Goal: Register for event/course

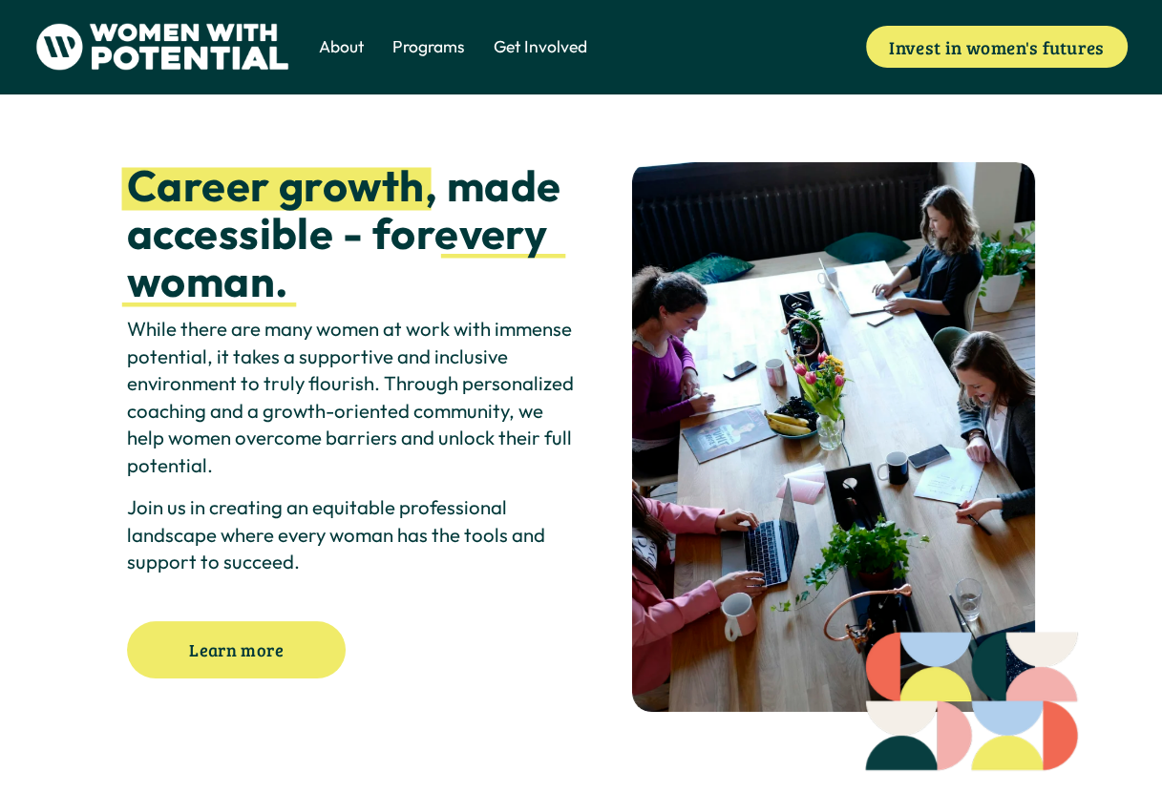
click at [0, 0] on span "The Table" at bounding box center [0, 0] width 0 height 0
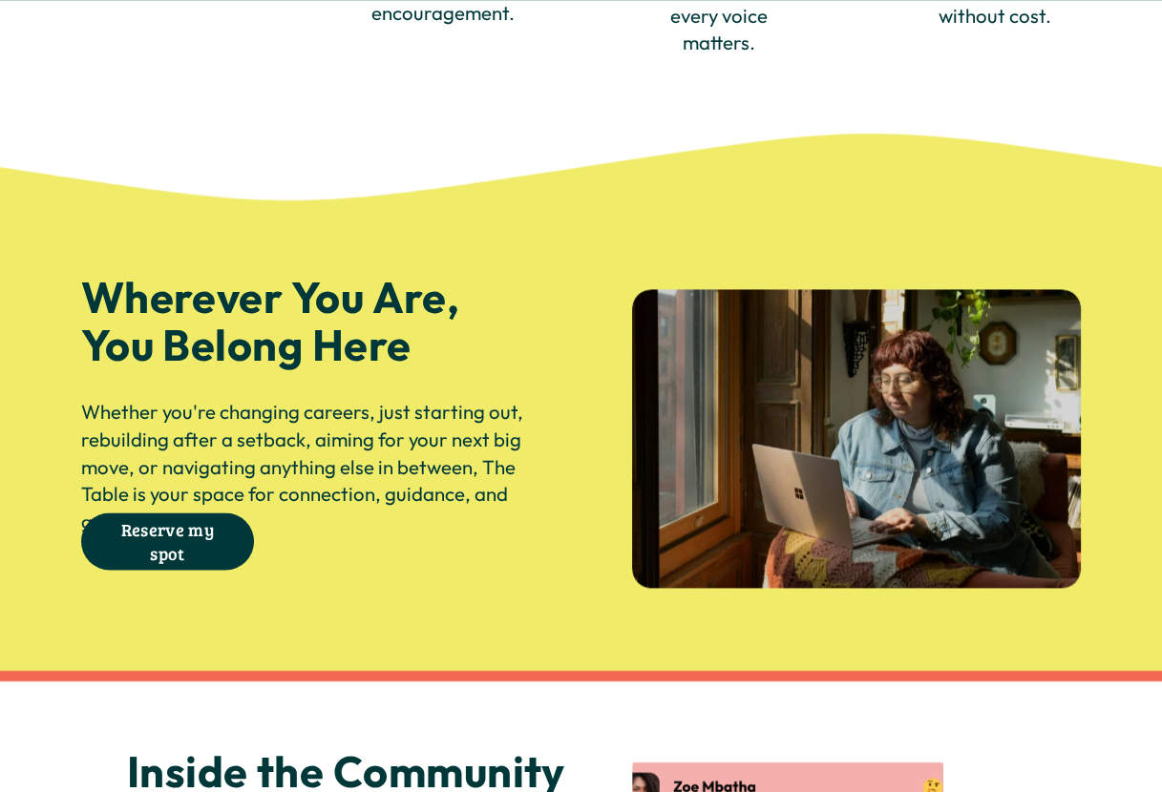
scroll to position [2100, 0]
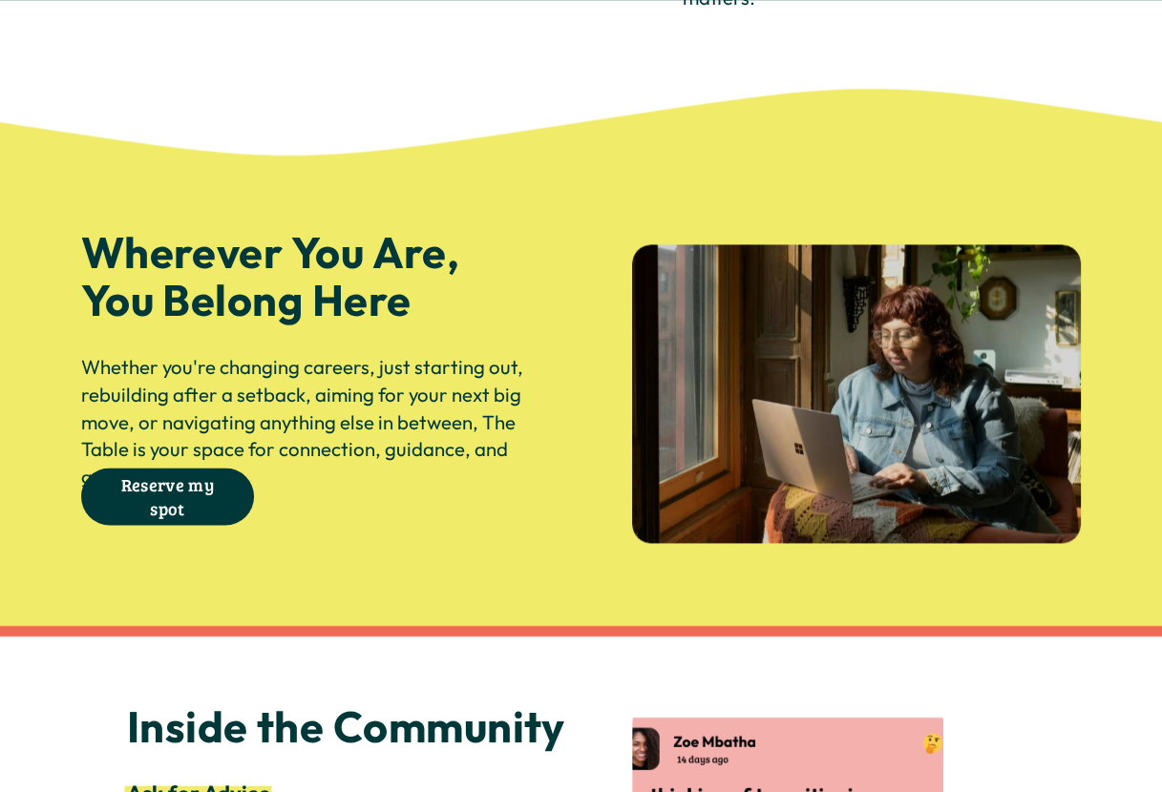
click at [164, 519] on link "Reserve my spot" at bounding box center [168, 496] width 174 height 57
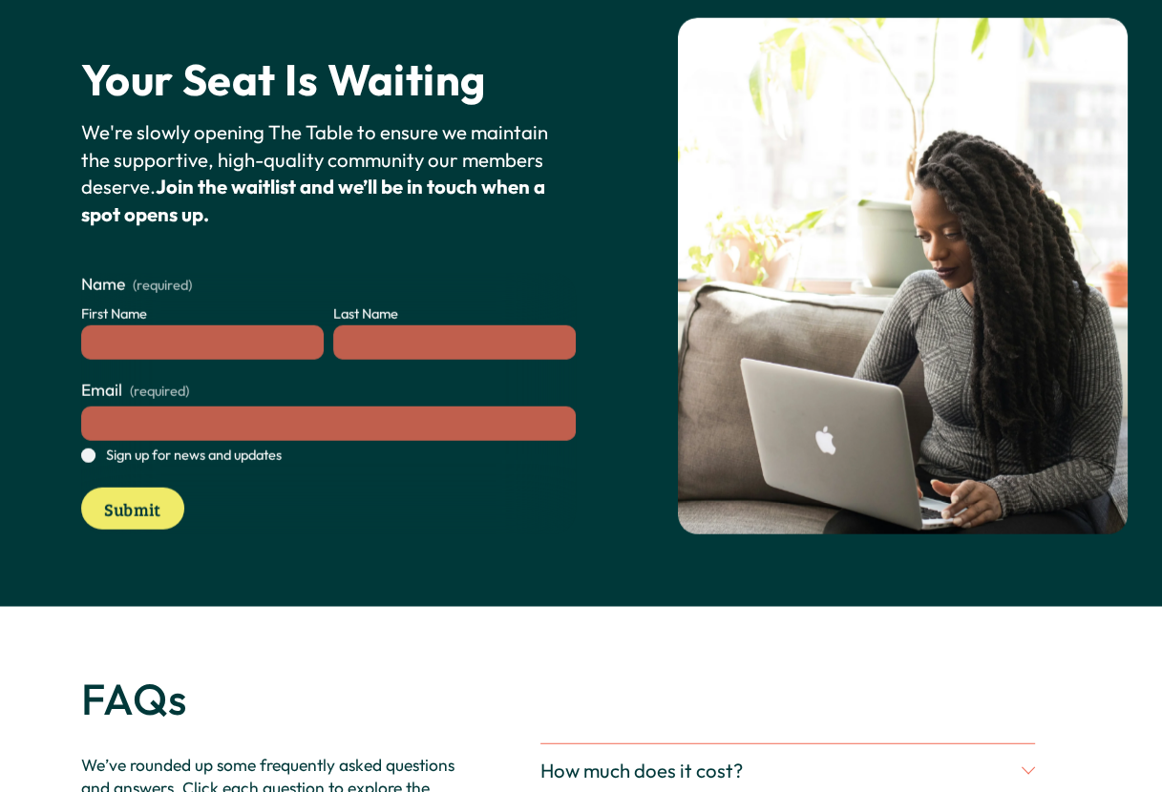
scroll to position [3735, 0]
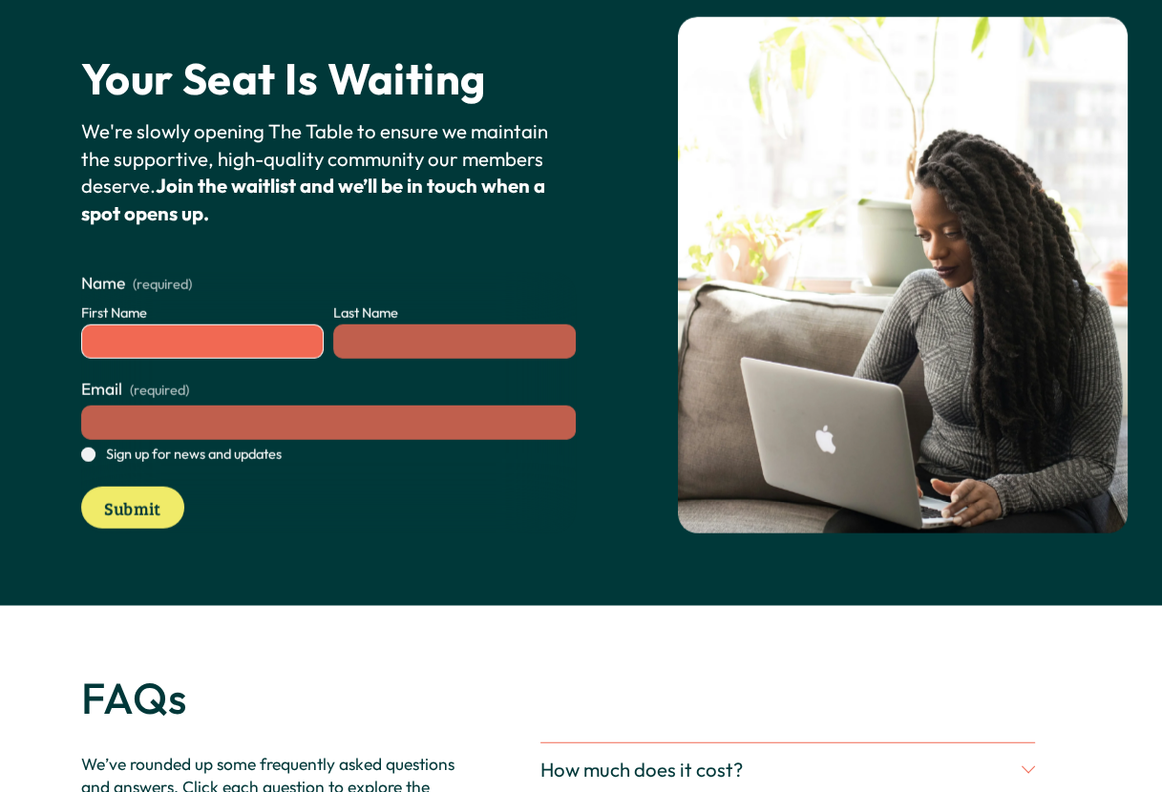
click at [174, 359] on input "First Name" at bounding box center [202, 342] width 242 height 34
type input "******"
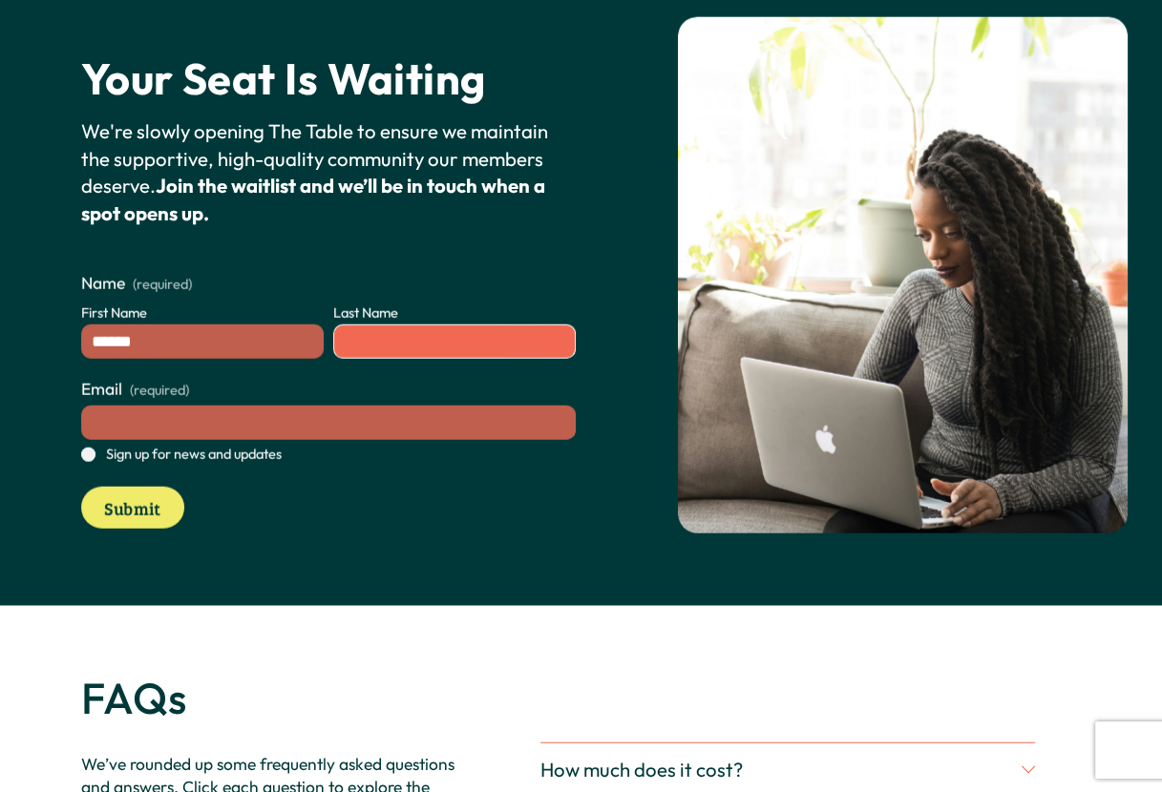
type input "*******"
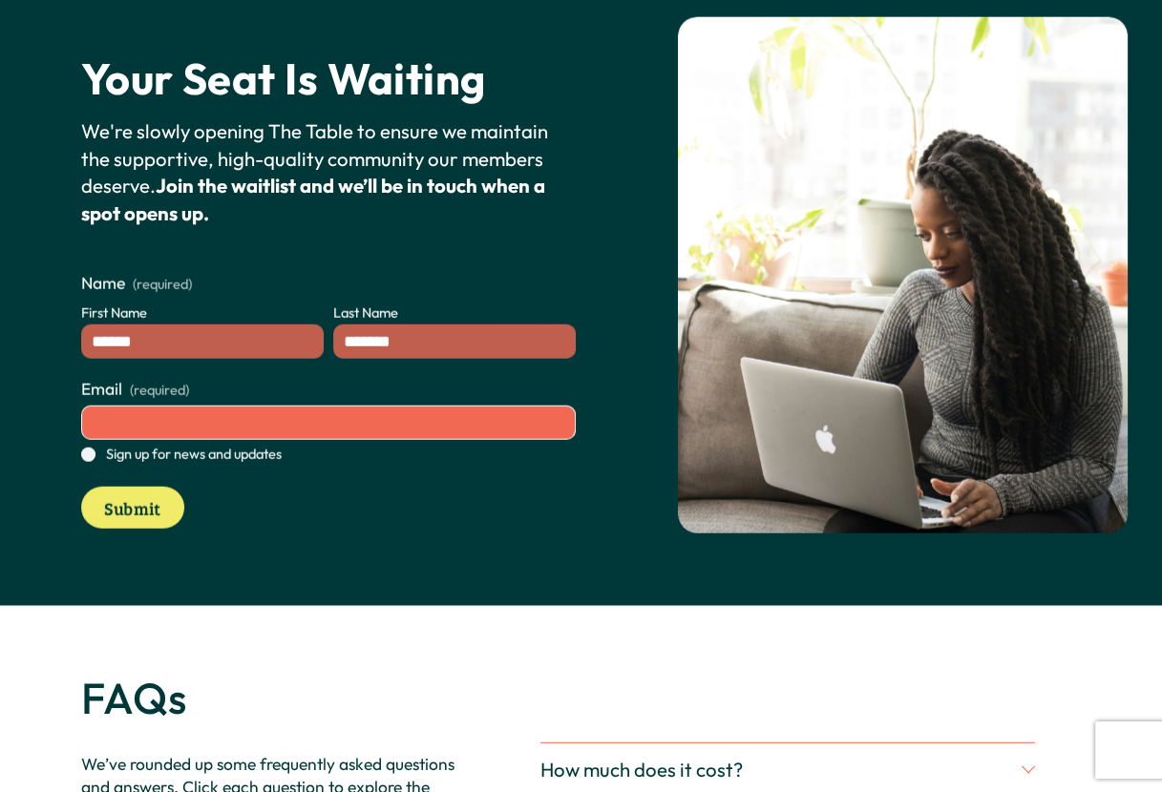
type input "**********"
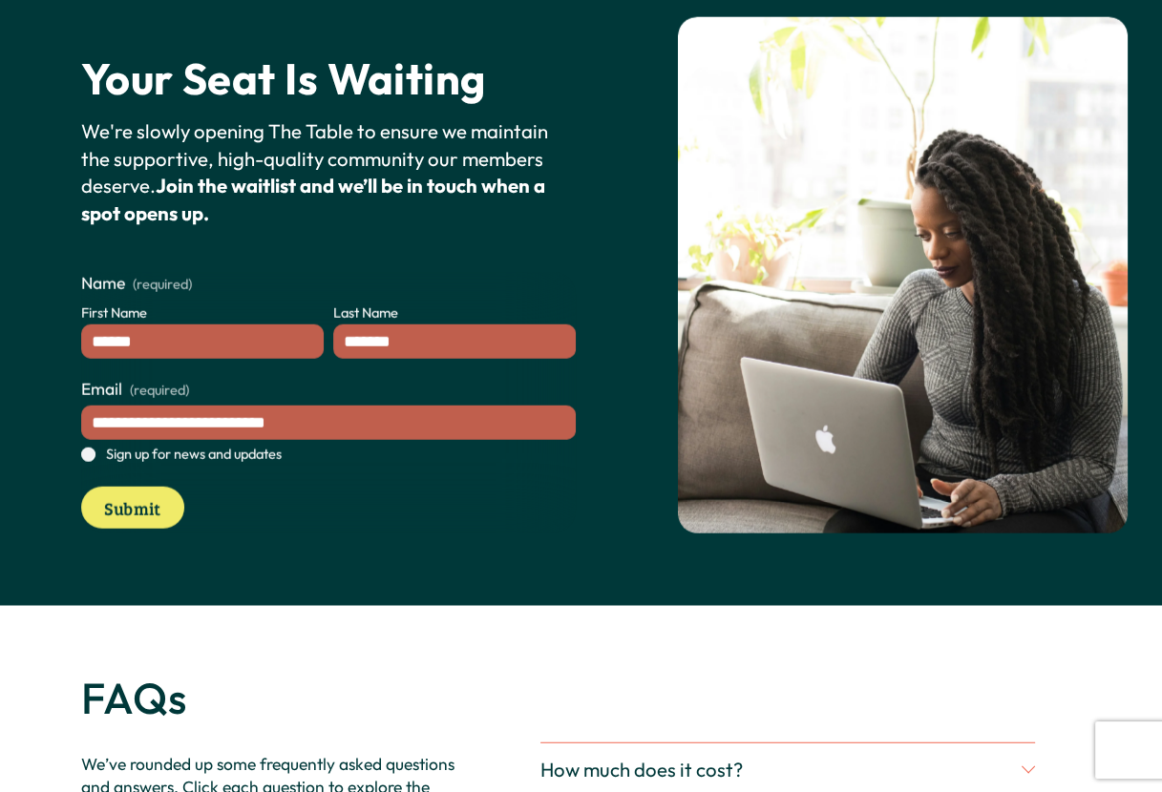
click at [131, 464] on span "Sign up for news and updates" at bounding box center [194, 454] width 176 height 19
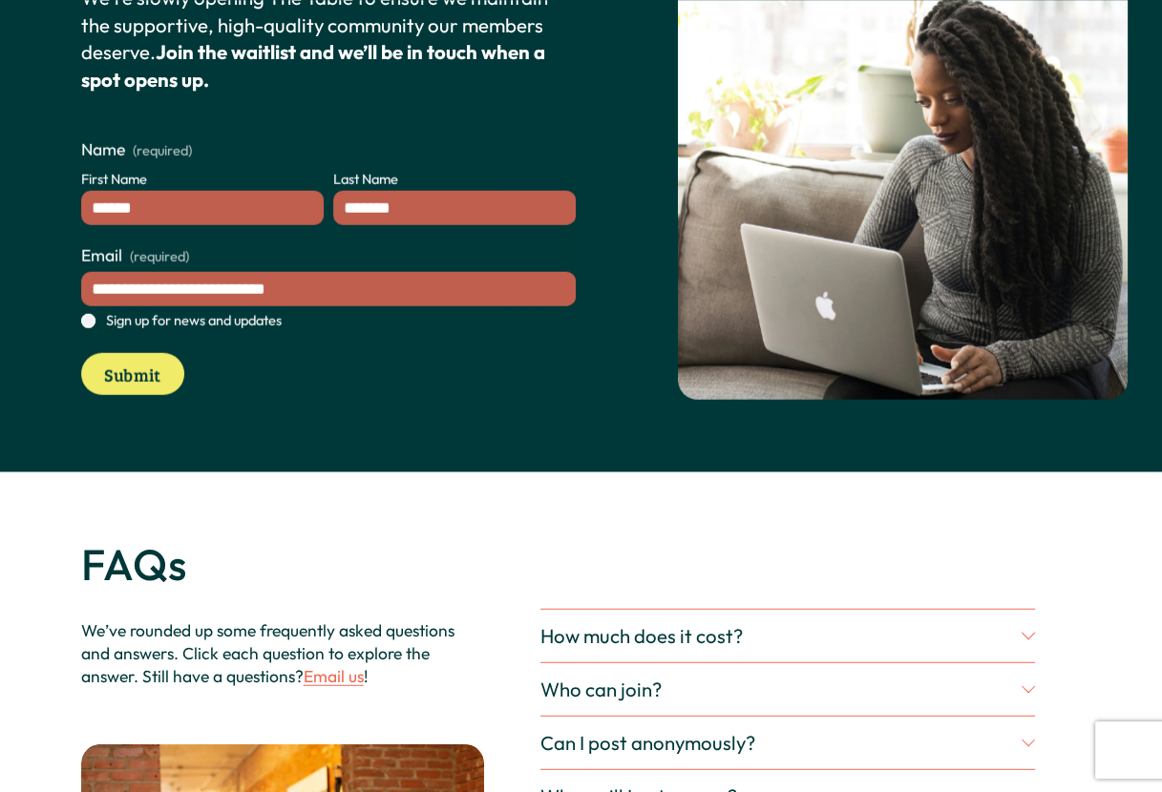
scroll to position [4212, 0]
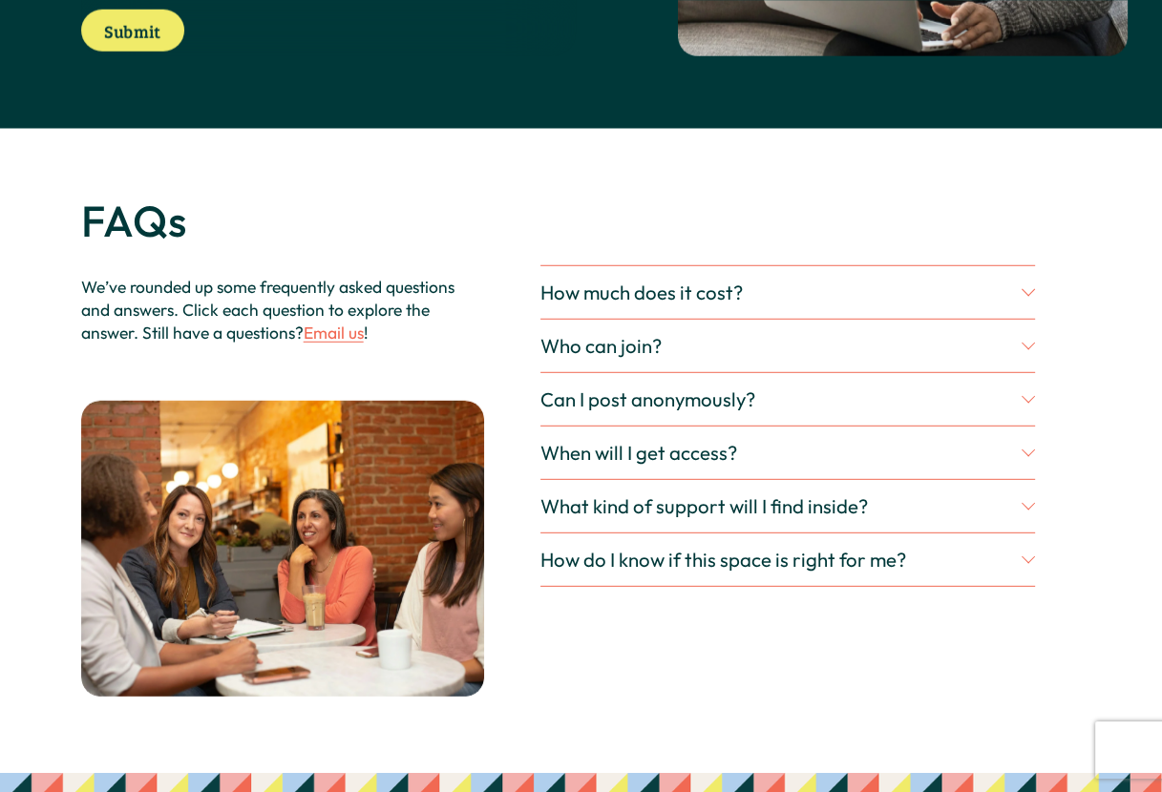
click at [692, 305] on span "How much does it cost?" at bounding box center [780, 293] width 481 height 24
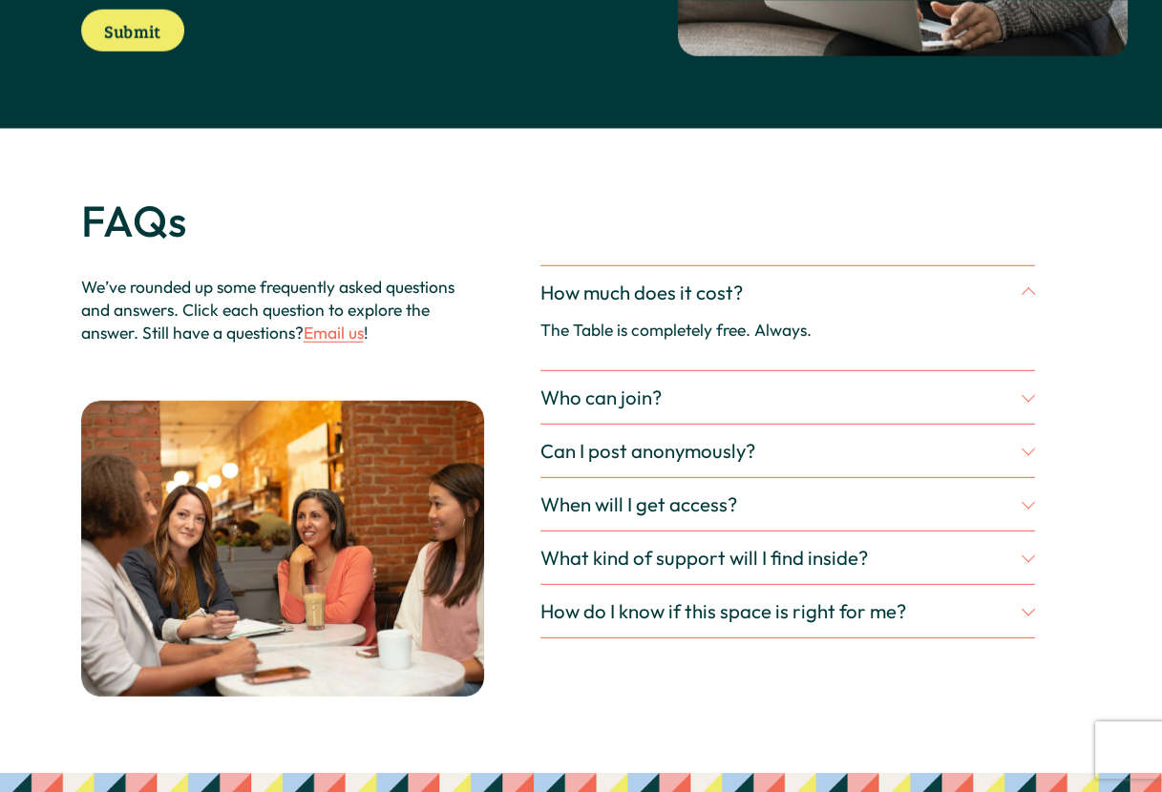
drag, startPoint x: 979, startPoint y: 315, endPoint x: 939, endPoint y: 326, distance: 41.7
click at [980, 305] on span "How much does it cost?" at bounding box center [780, 293] width 481 height 24
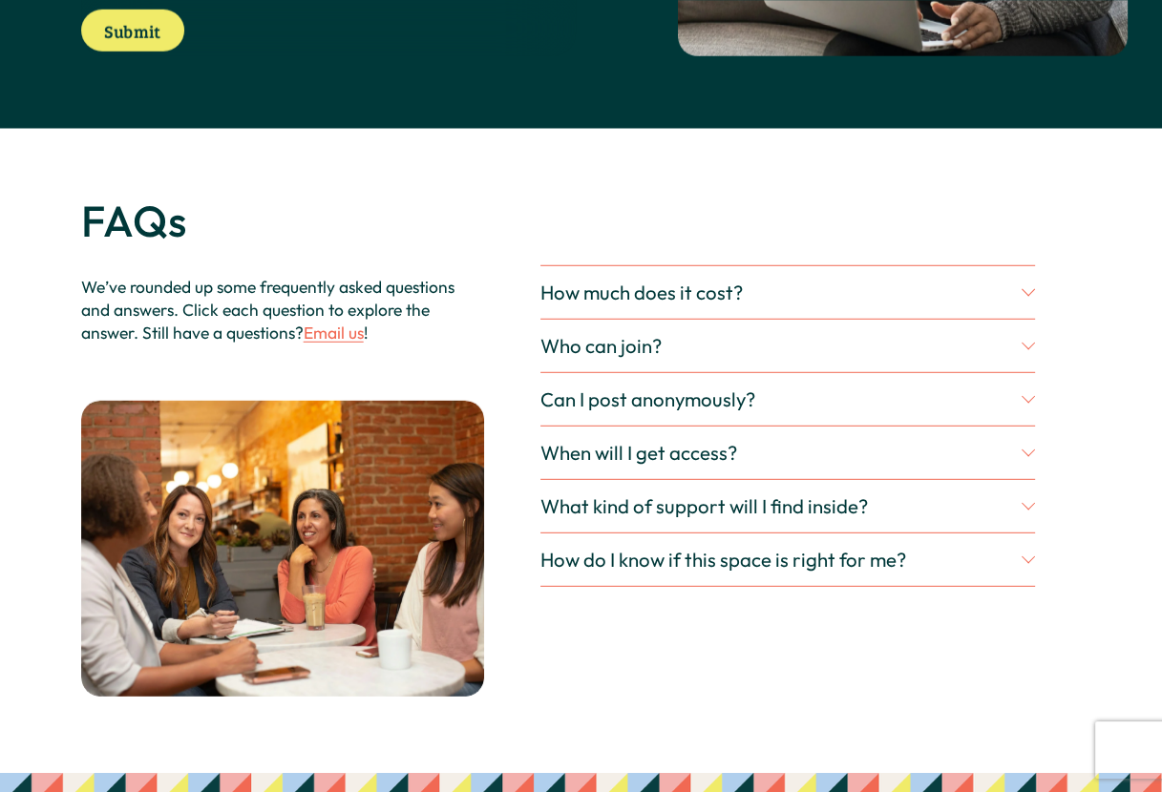
click at [639, 358] on span "Who can join?" at bounding box center [780, 346] width 481 height 24
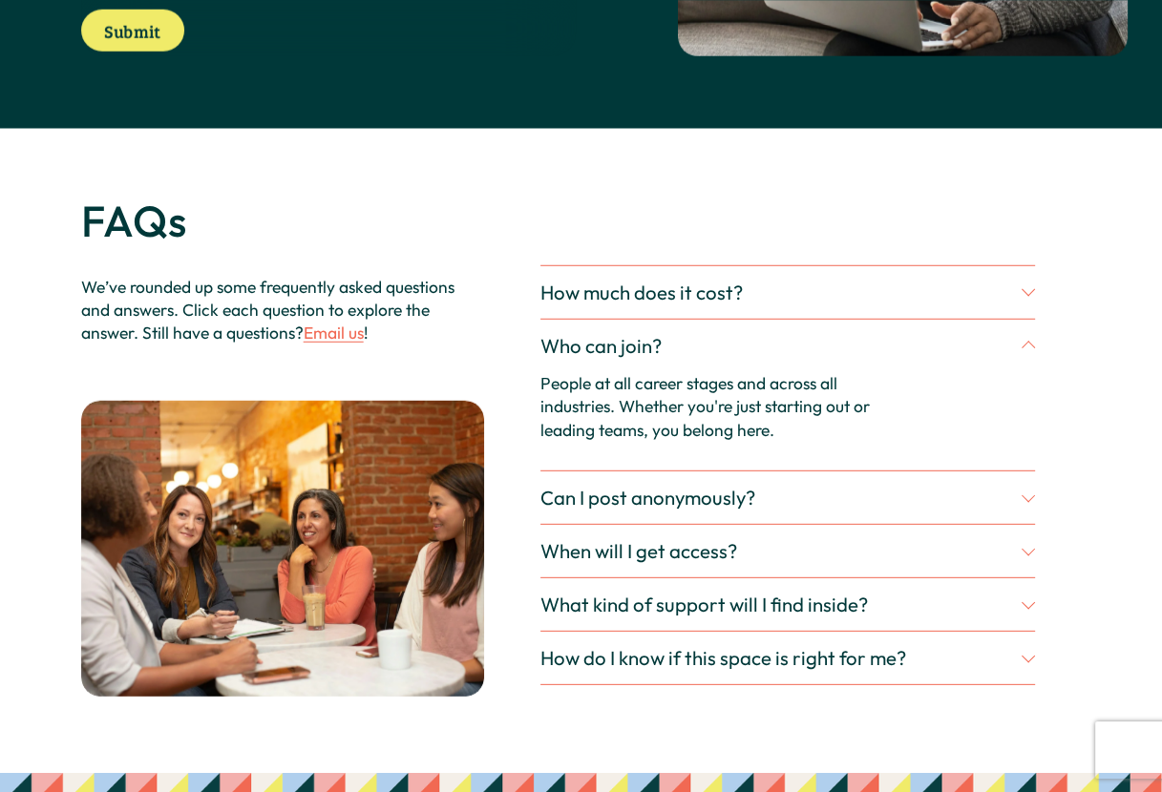
click at [772, 358] on span "Who can join?" at bounding box center [780, 346] width 481 height 24
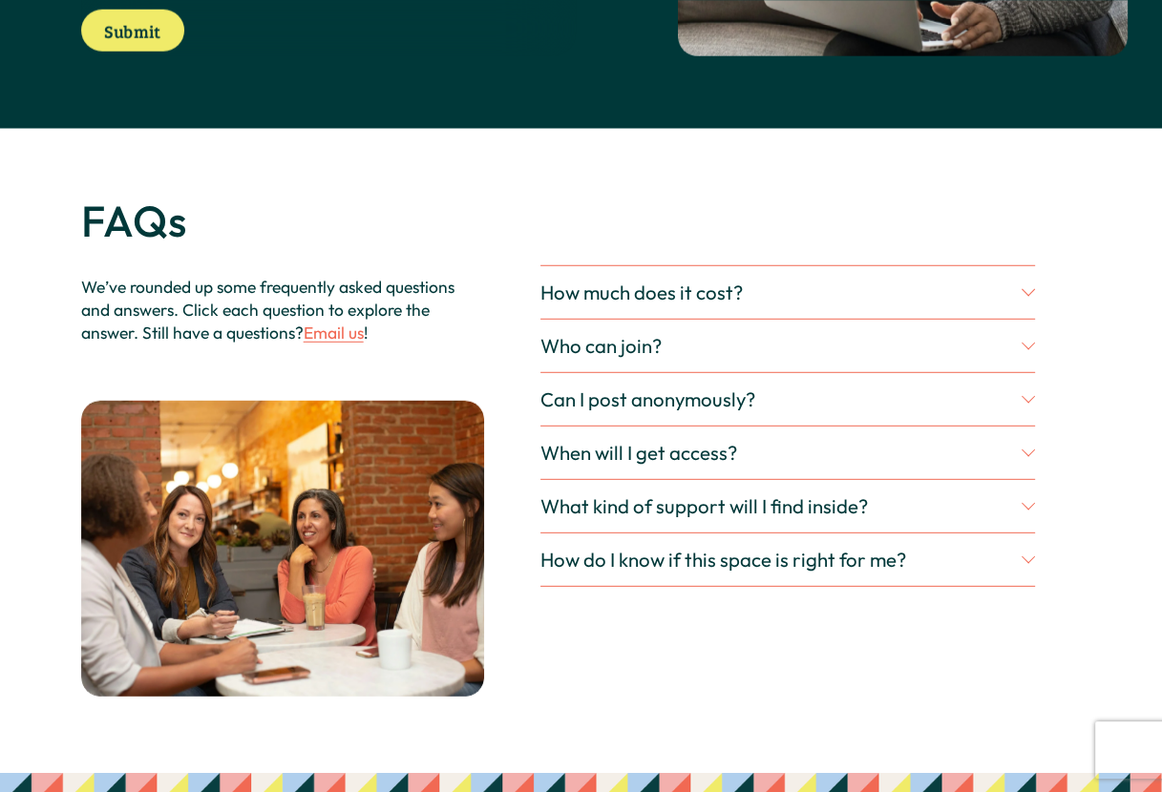
click at [631, 411] on span "Can I post anonymously?" at bounding box center [780, 400] width 481 height 24
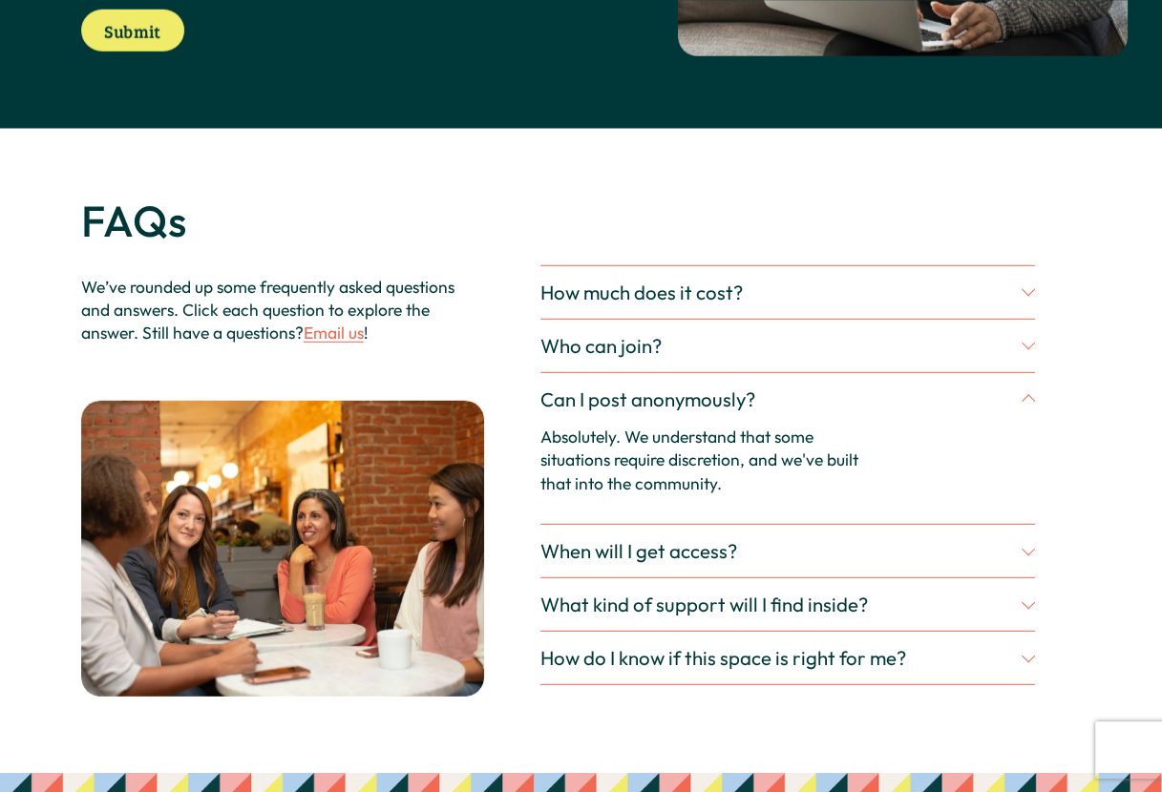
click at [839, 411] on span "Can I post anonymously?" at bounding box center [780, 400] width 481 height 24
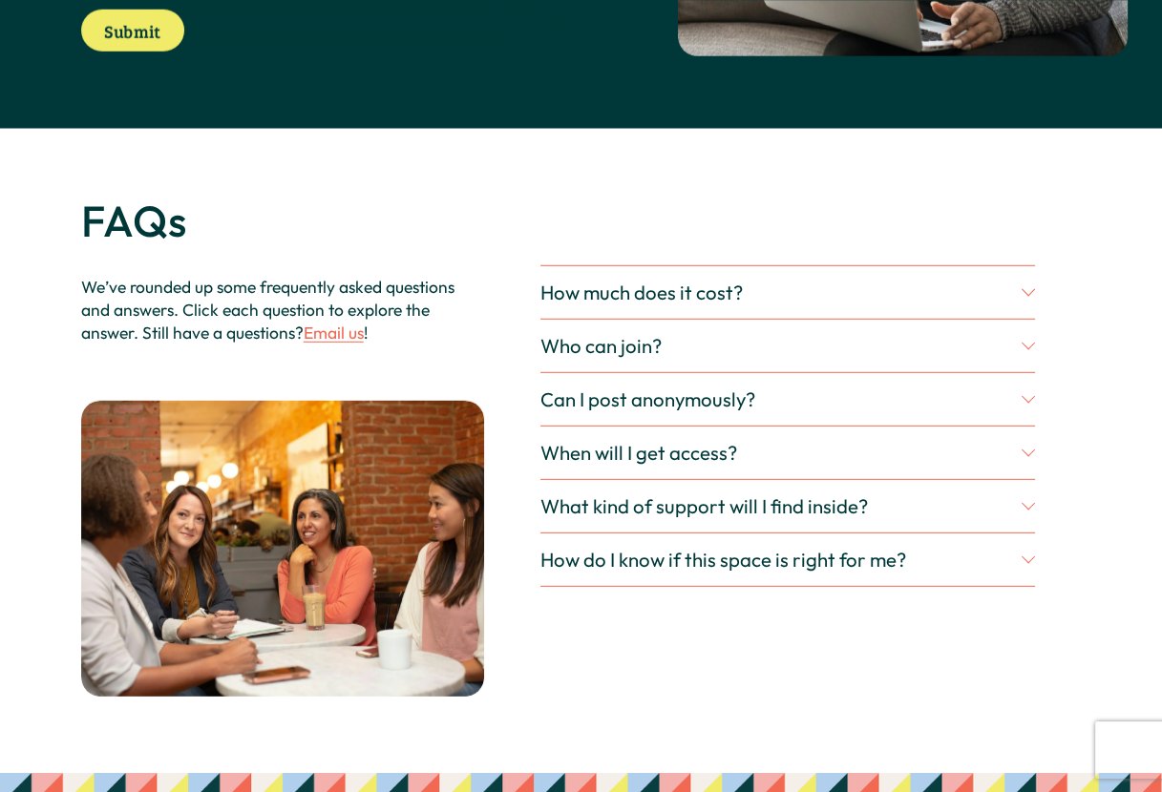
click at [146, 42] on button "Submit Submit" at bounding box center [132, 31] width 103 height 42
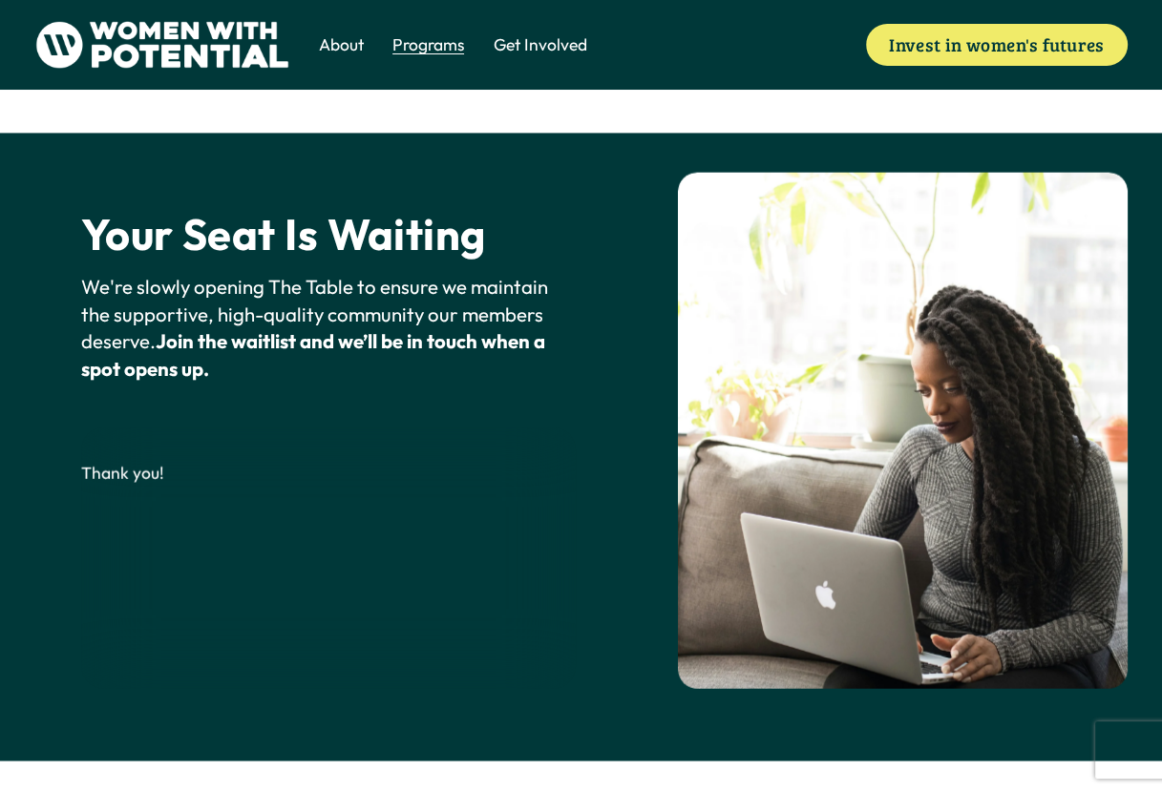
scroll to position [3498, 0]
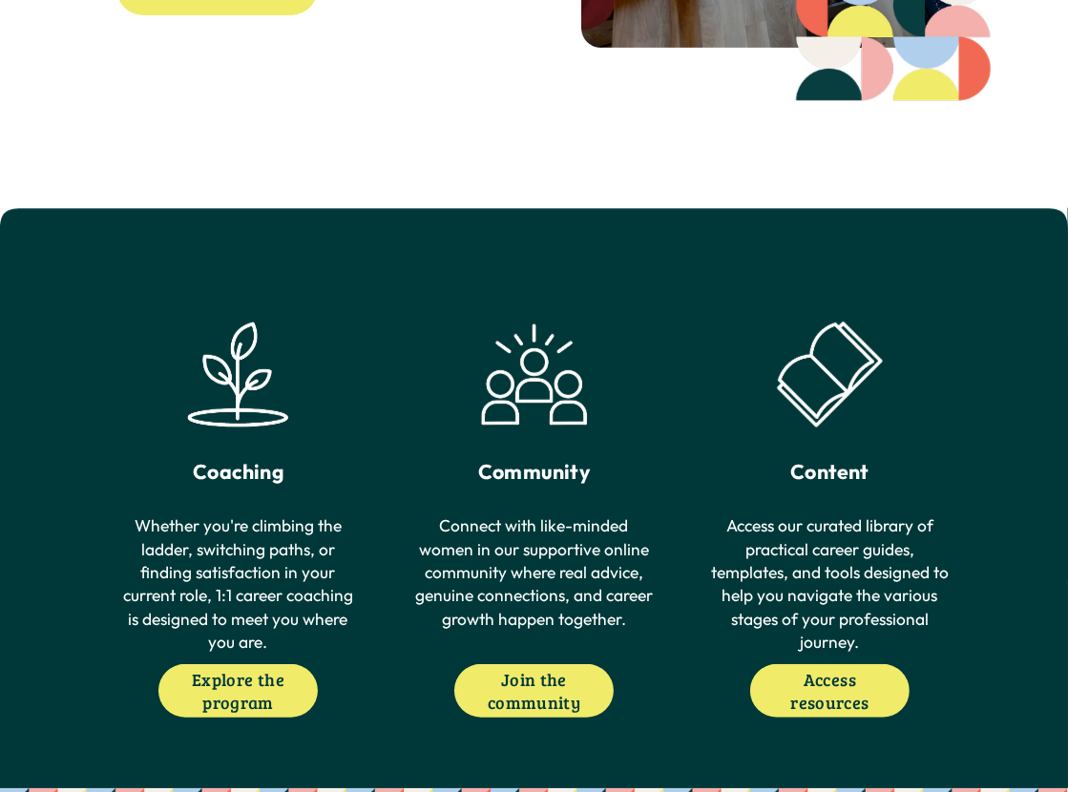
scroll to position [668, 0]
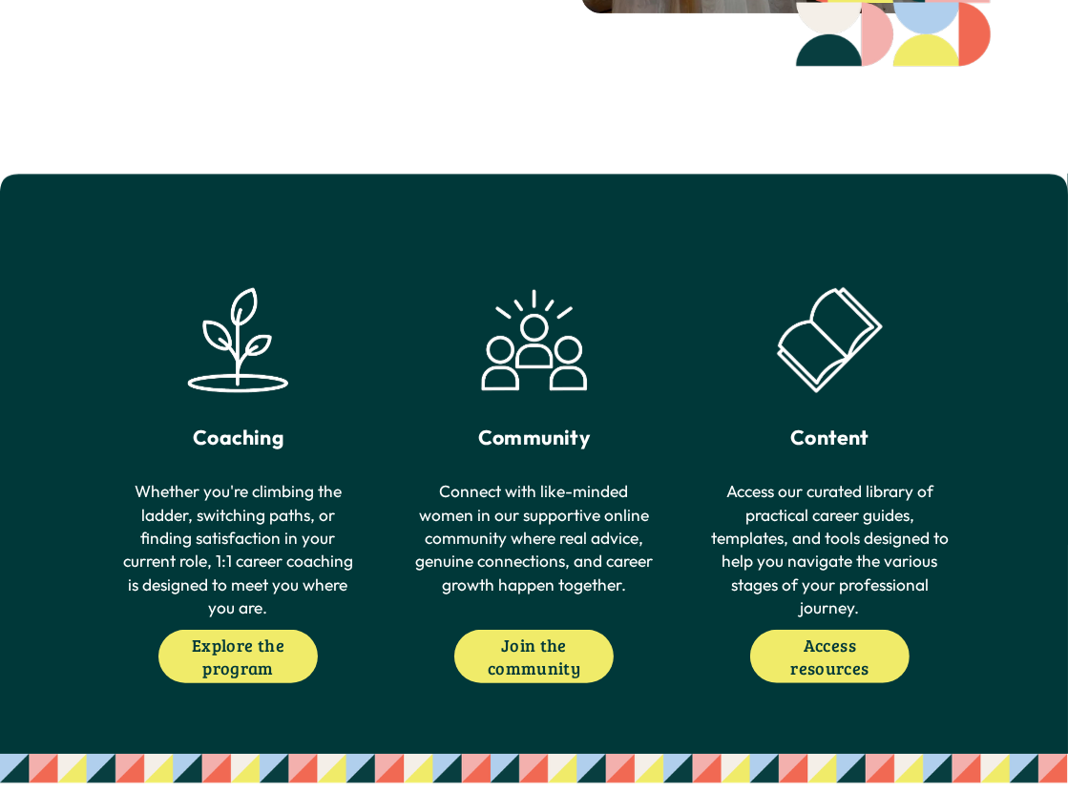
click at [545, 684] on link "Join the community" at bounding box center [533, 656] width 158 height 53
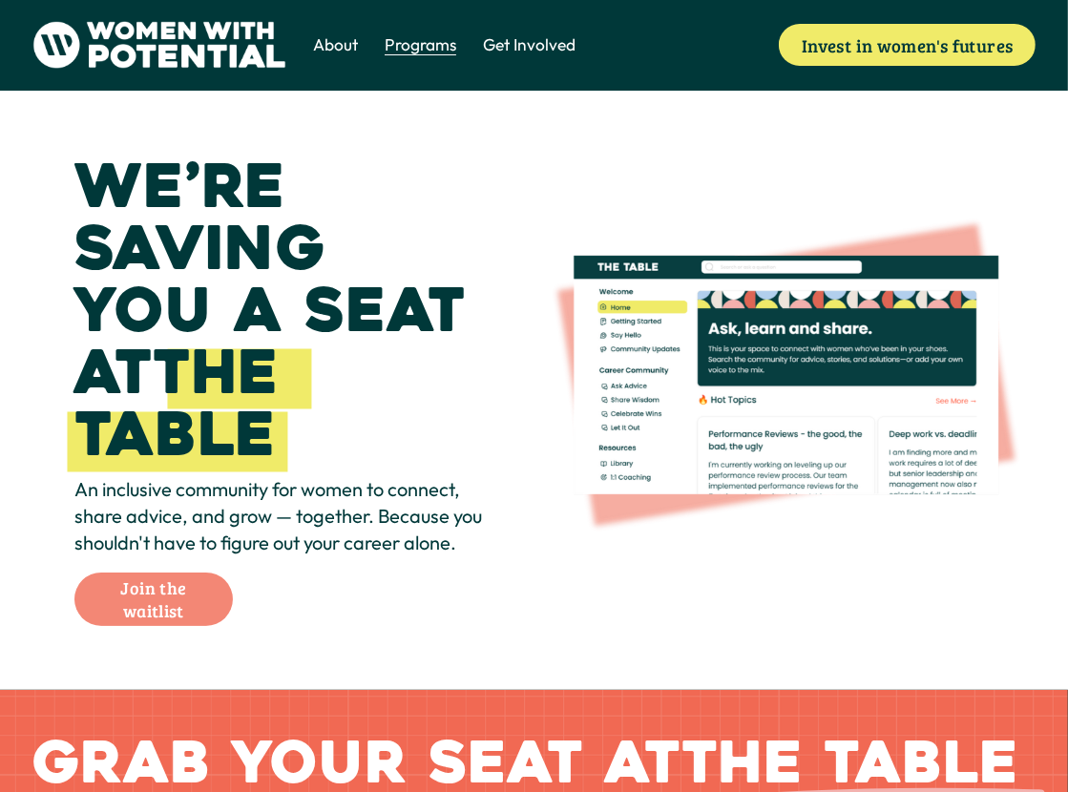
click at [126, 604] on link "Join the waitlist" at bounding box center [153, 599] width 158 height 53
click at [511, 41] on span "Get Involved" at bounding box center [529, 44] width 93 height 23
click at [0, 0] on span "Vision & Values" at bounding box center [0, 0] width 0 height 0
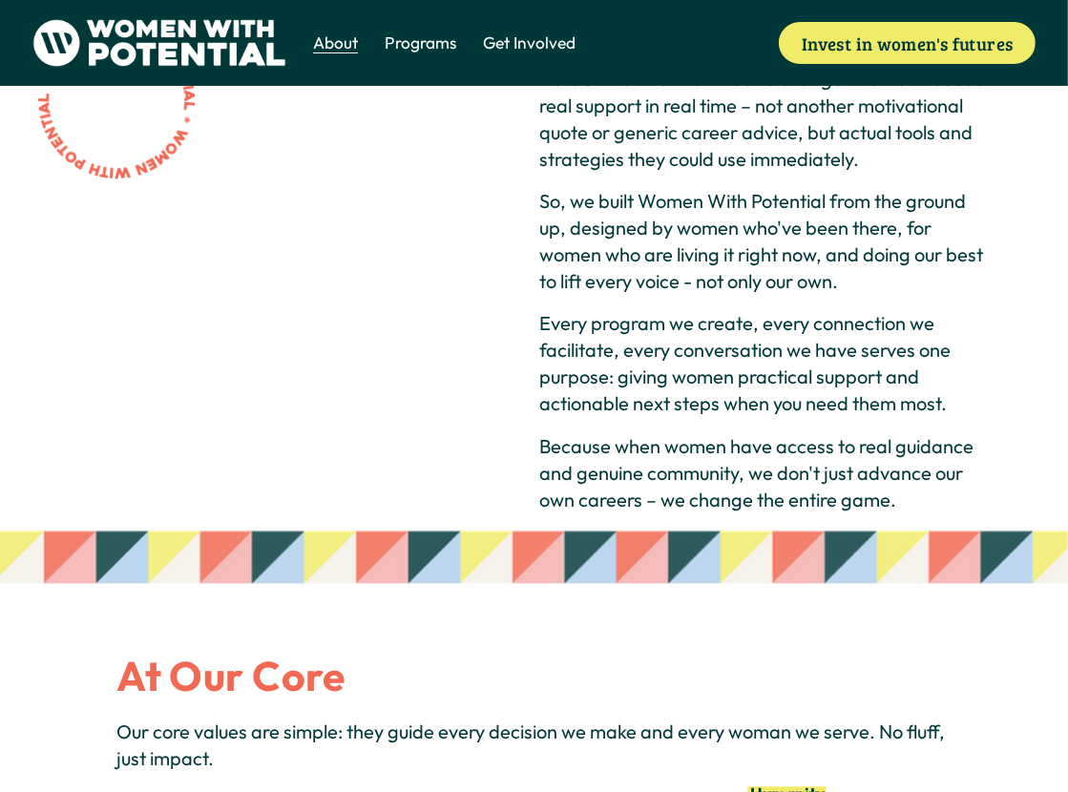
scroll to position [205, 0]
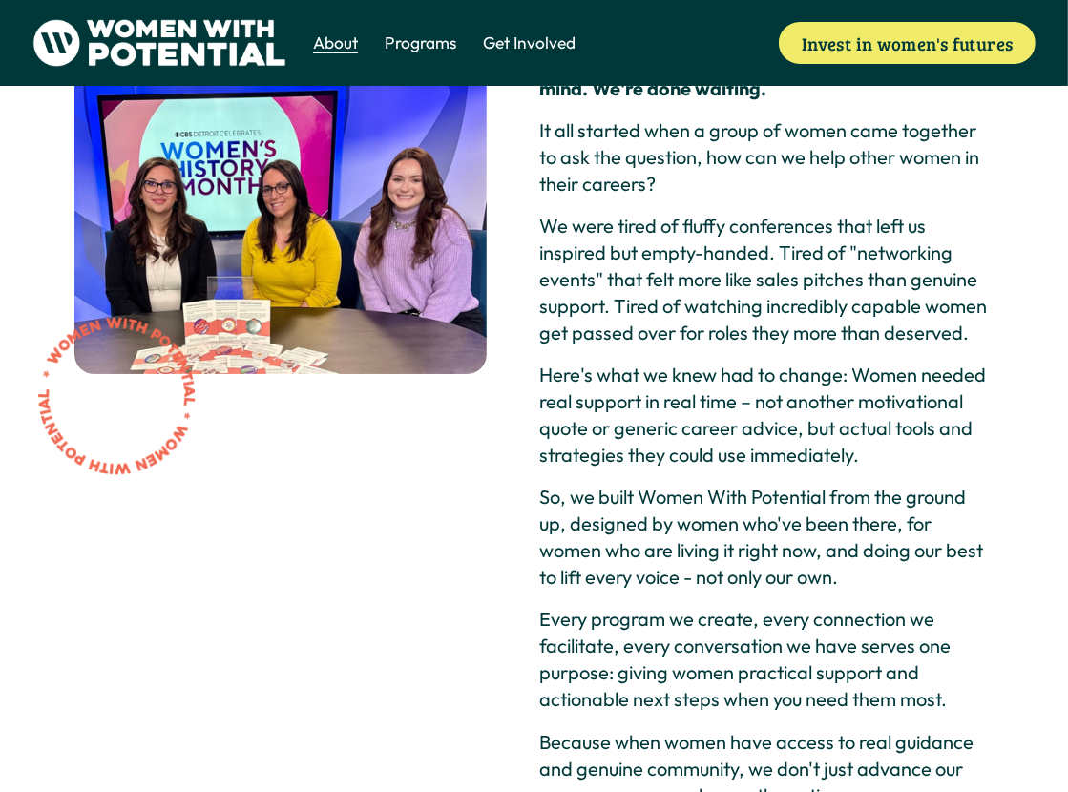
click at [0, 0] on span "1:1 Coaching" at bounding box center [0, 0] width 0 height 0
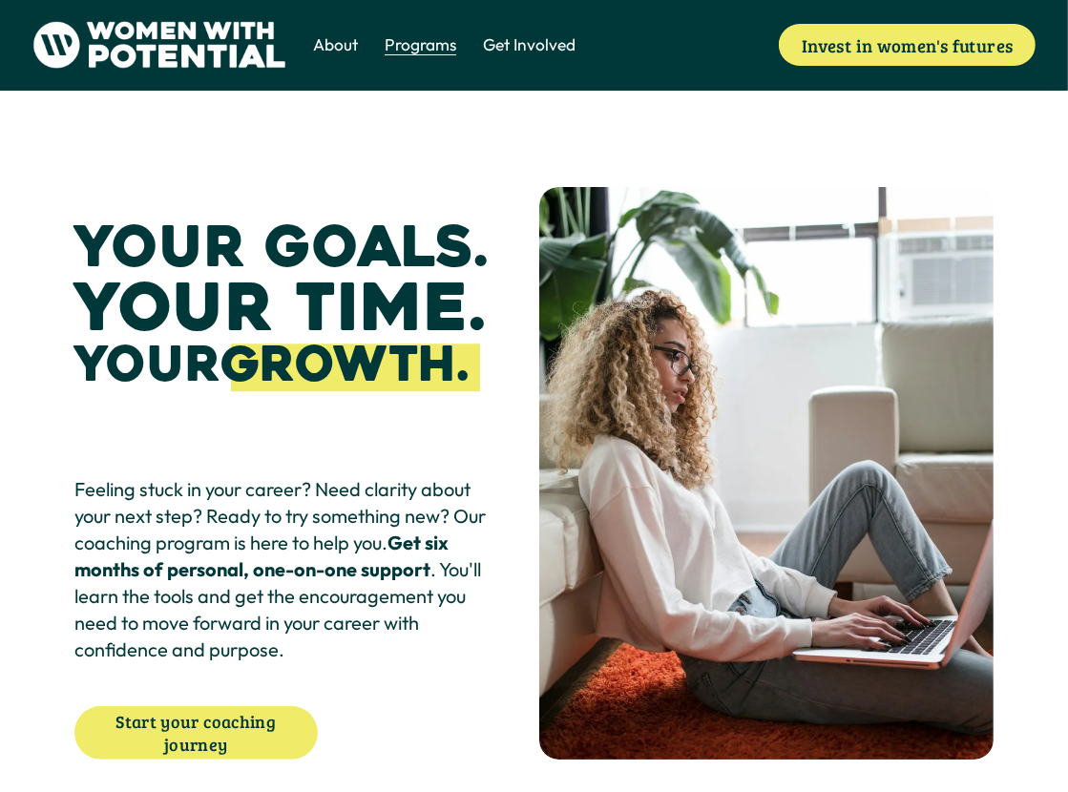
click at [0, 0] on span "Vision & Values" at bounding box center [0, 0] width 0 height 0
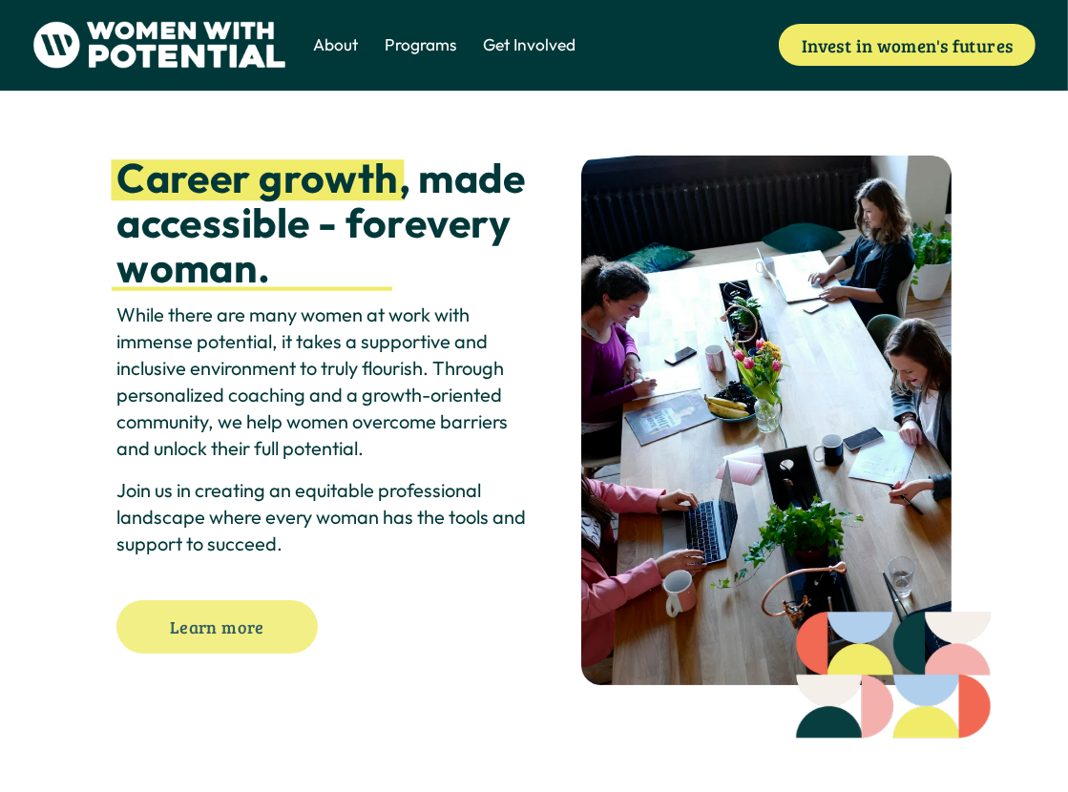
drag, startPoint x: 229, startPoint y: 627, endPoint x: 250, endPoint y: 621, distance: 22.0
click at [229, 627] on link "Learn more" at bounding box center [216, 626] width 200 height 53
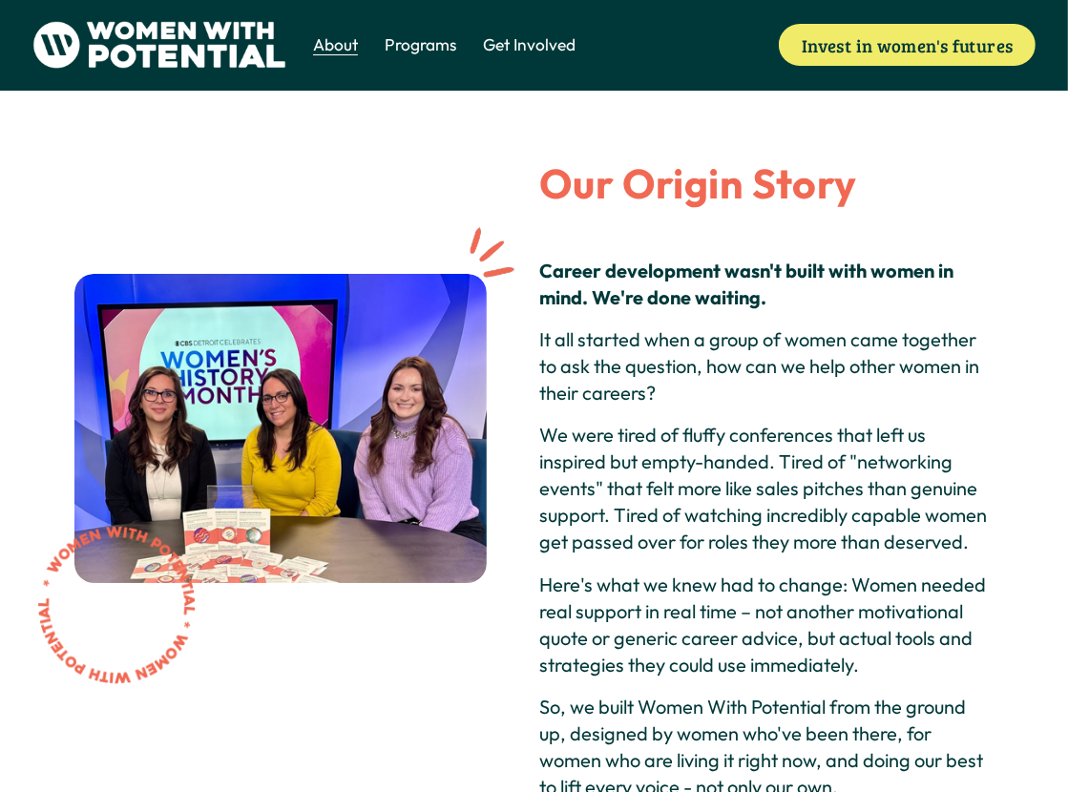
click at [0, 0] on span "The Table" at bounding box center [0, 0] width 0 height 0
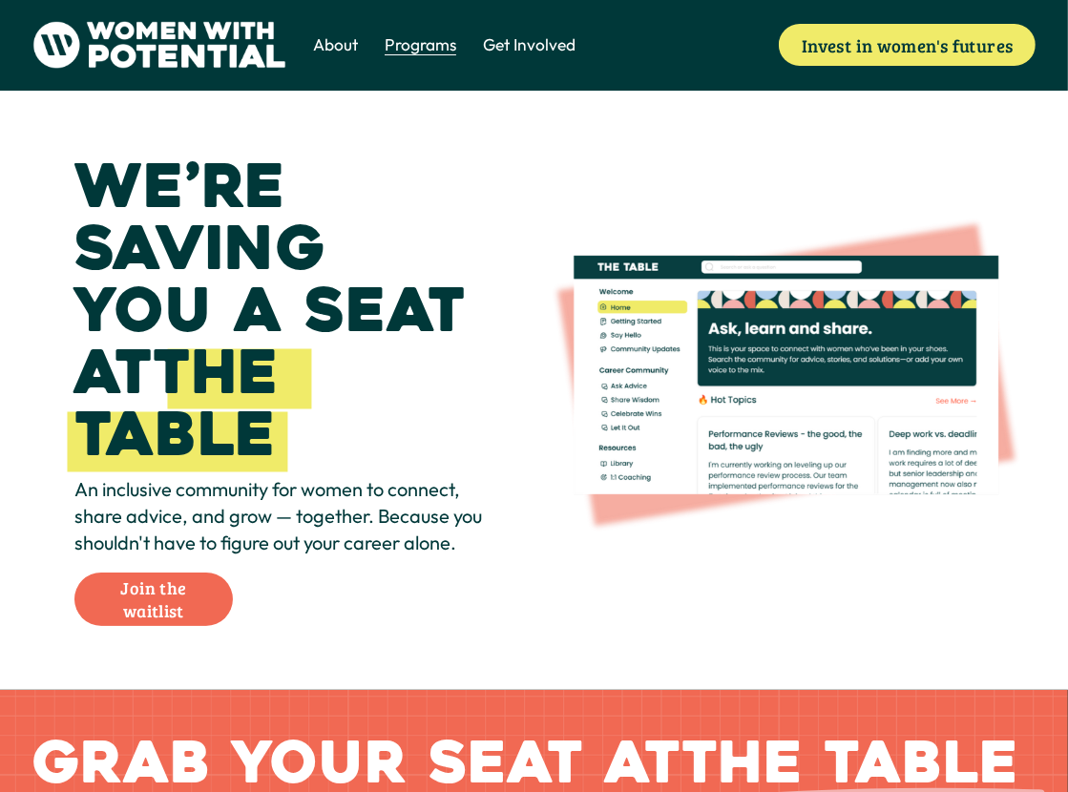
click at [0, 0] on span "1:1 Coaching" at bounding box center [0, 0] width 0 height 0
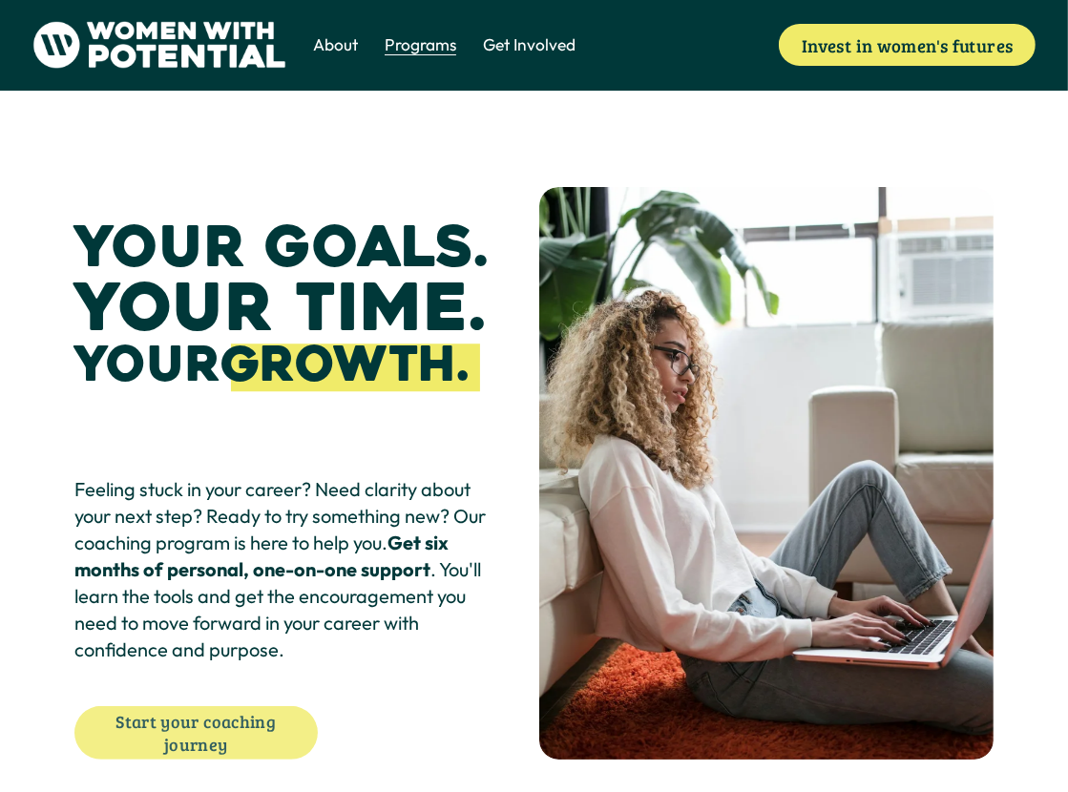
click at [189, 735] on link "Start your coaching journey" at bounding box center [195, 732] width 243 height 53
